Goal: Find specific page/section: Find specific page/section

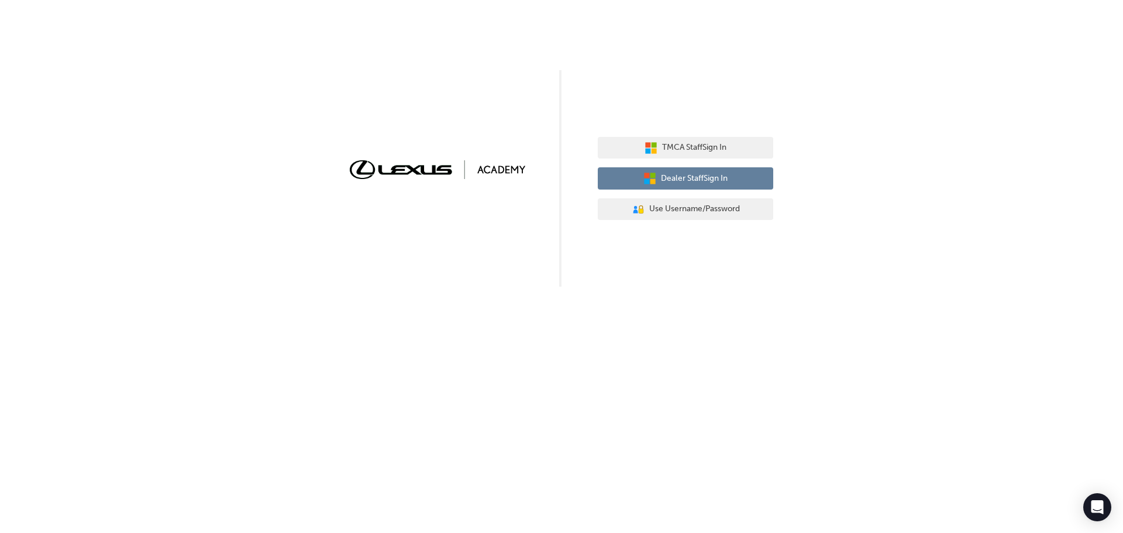
click at [703, 173] on span "Dealer Staff Sign In" at bounding box center [694, 178] width 67 height 13
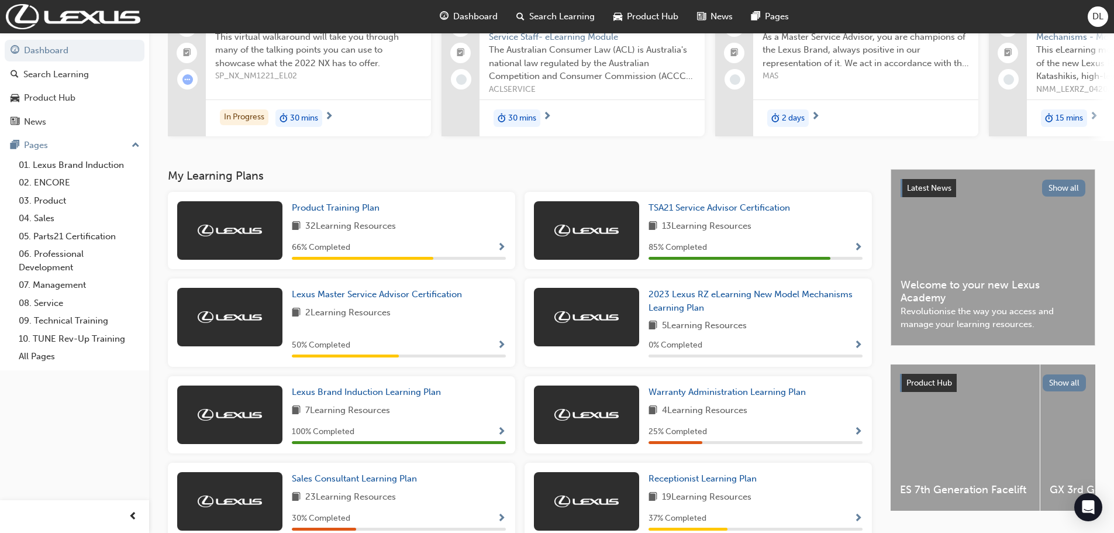
scroll to position [117, 0]
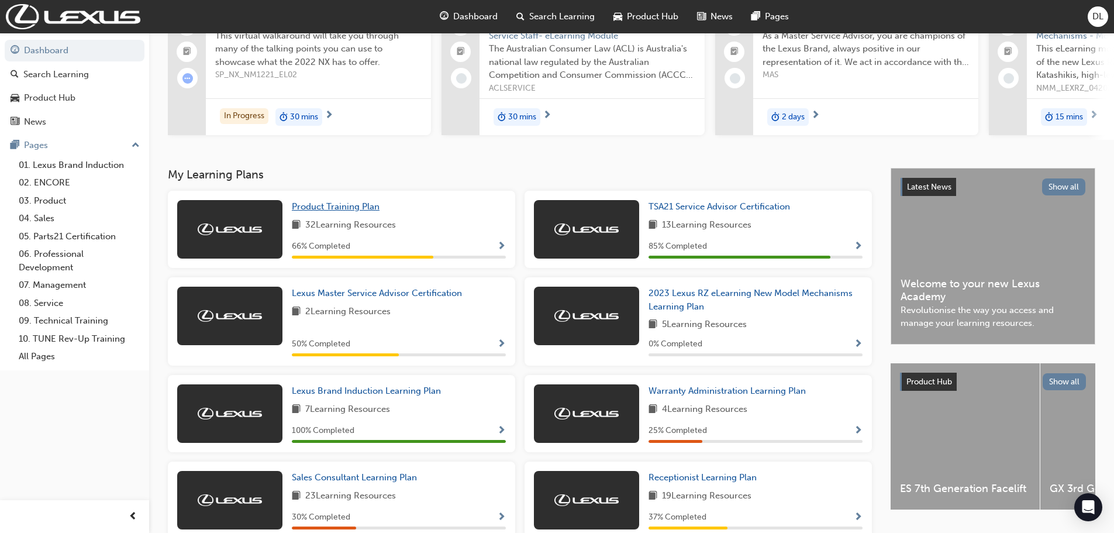
click at [353, 212] on span "Product Training Plan" at bounding box center [336, 206] width 88 height 11
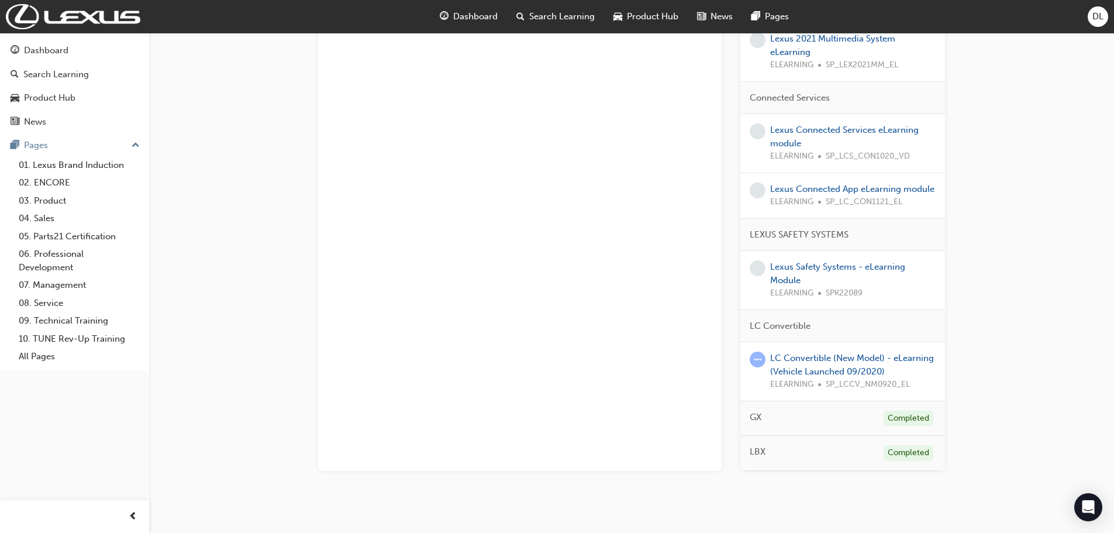
scroll to position [817, 0]
